Goal: Navigation & Orientation: Find specific page/section

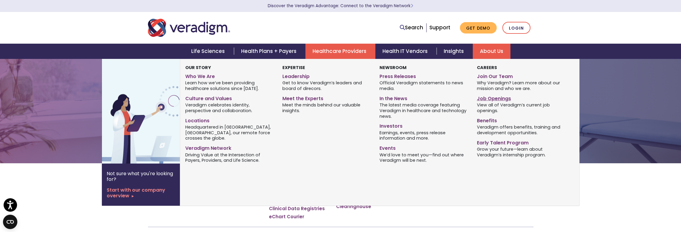
click at [496, 98] on link "Job Openings" at bounding box center [521, 97] width 88 height 9
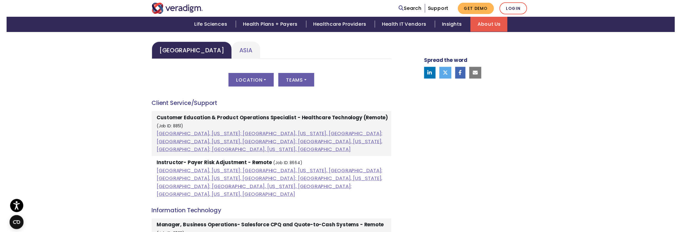
scroll to position [299, 0]
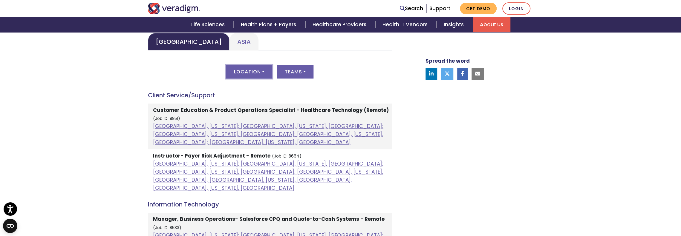
click at [260, 71] on button "Location" at bounding box center [249, 72] width 46 height 14
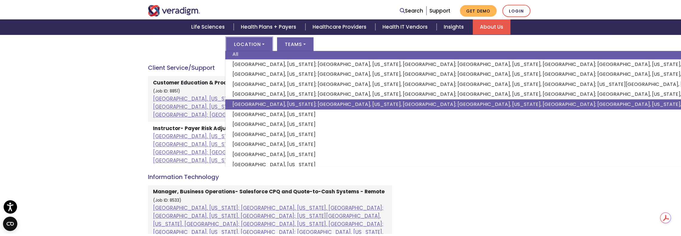
scroll to position [0, 0]
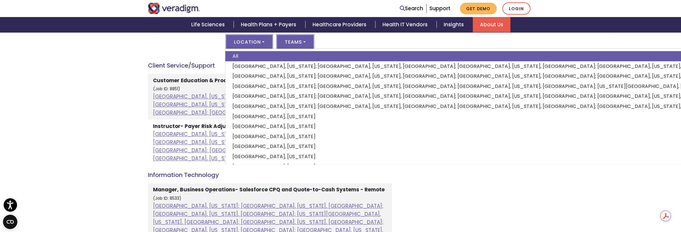
click at [300, 40] on button "Teams" at bounding box center [295, 42] width 36 height 14
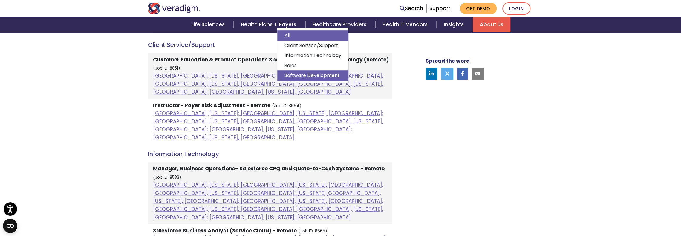
scroll to position [359, 0]
